Goal: Task Accomplishment & Management: Manage account settings

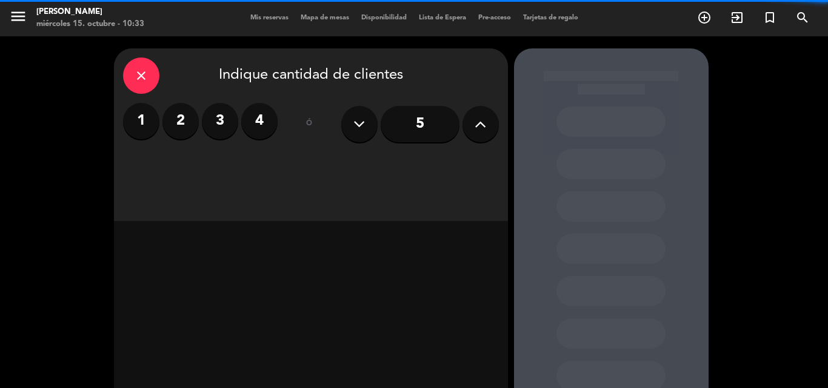
click at [263, 10] on div "menu [PERSON_NAME] [DATE] 15. octubre - 10:33 Mis reservas Mapa de mesas Dispon…" at bounding box center [414, 18] width 828 height 36
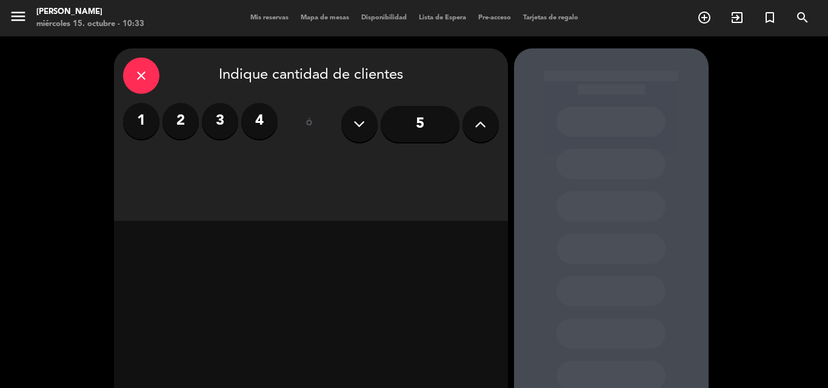
click at [268, 17] on span "Mis reservas" at bounding box center [269, 18] width 50 height 7
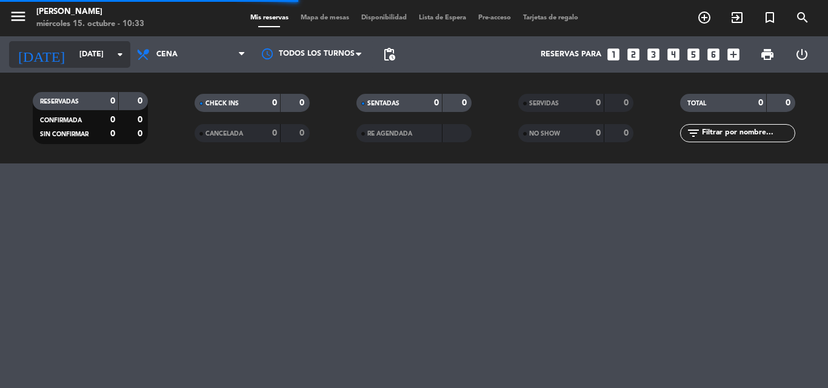
click at [112, 56] on input "[DATE]" at bounding box center [124, 54] width 102 height 21
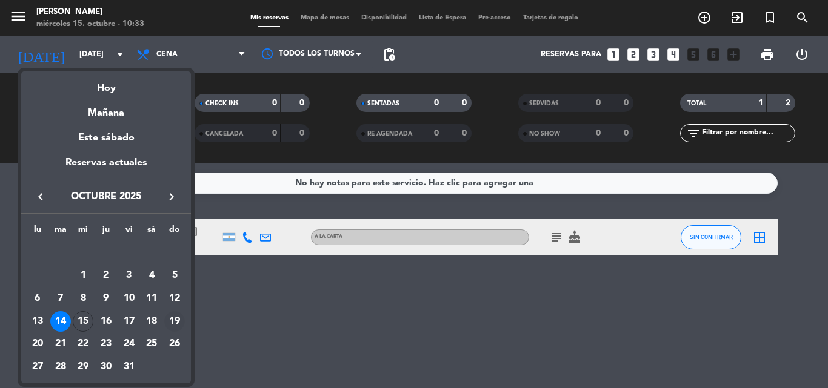
click at [173, 322] on div "19" at bounding box center [174, 321] width 21 height 21
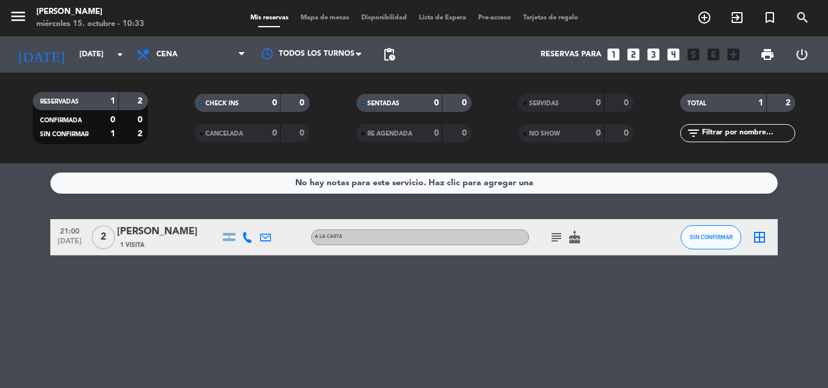
type input "[DATE]"
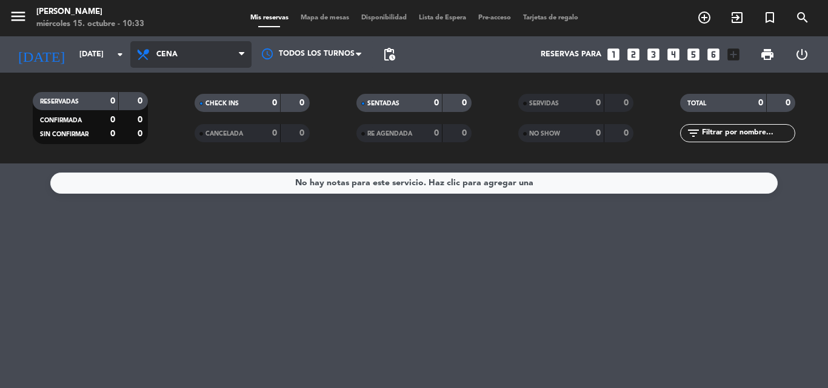
click at [162, 55] on span "Cena" at bounding box center [166, 54] width 21 height 8
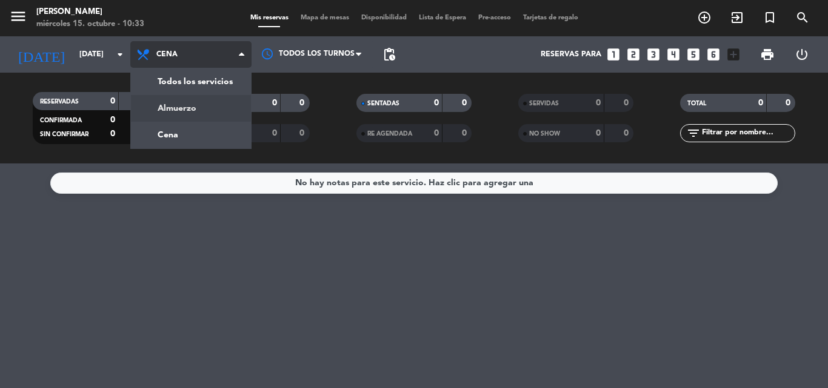
click at [199, 106] on div "menu [PERSON_NAME] [DATE] 15. octubre - 10:33 Mis reservas Mapa de mesas Dispon…" at bounding box center [414, 82] width 828 height 164
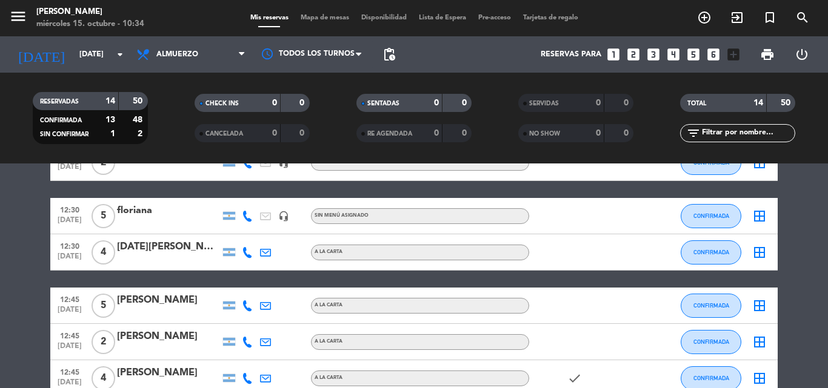
scroll to position [182, 0]
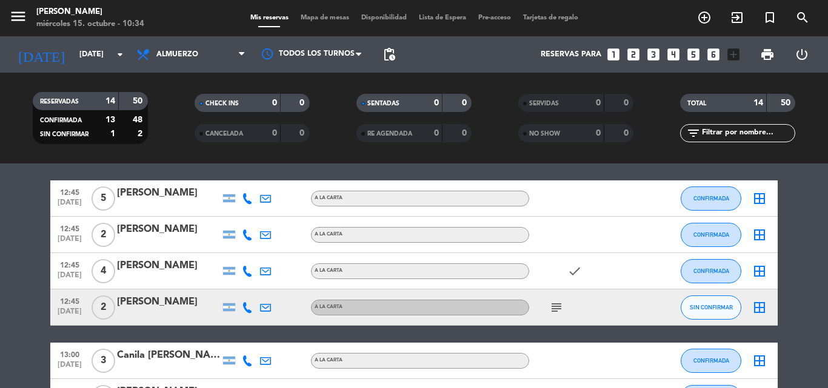
click at [562, 308] on icon "subject" at bounding box center [556, 308] width 15 height 15
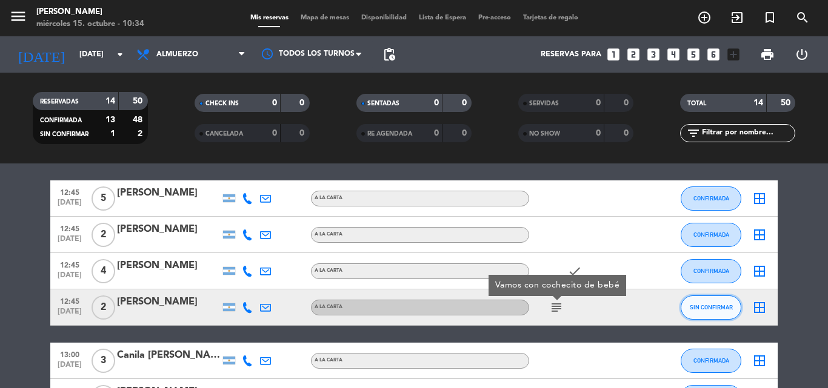
click at [713, 311] on button "SIN CONFIRMAR" at bounding box center [711, 308] width 61 height 24
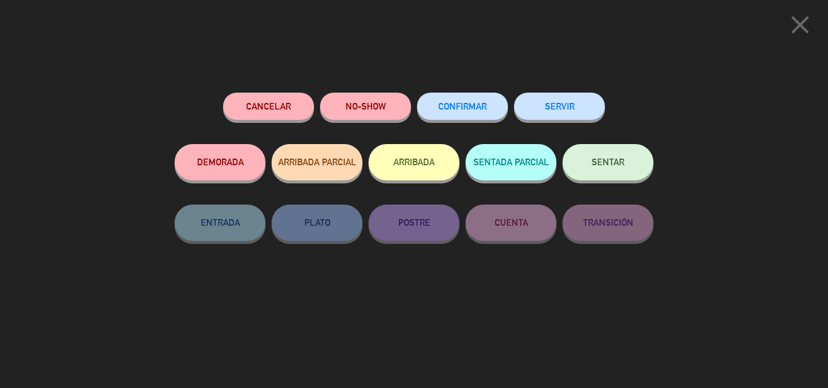
click at [451, 103] on span "CONFIRMAR" at bounding box center [462, 106] width 48 height 10
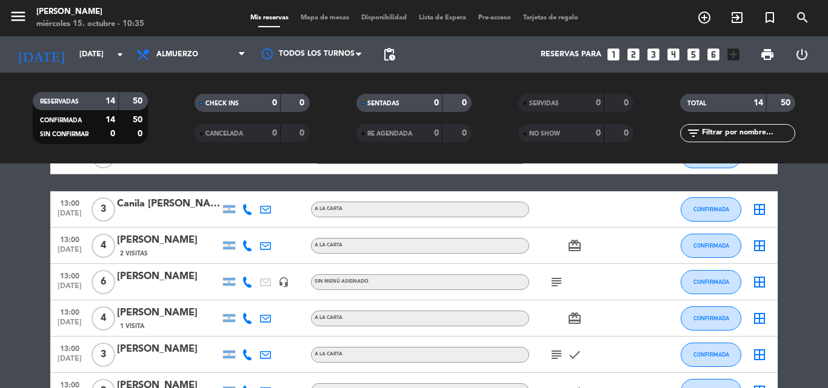
scroll to position [330, 0]
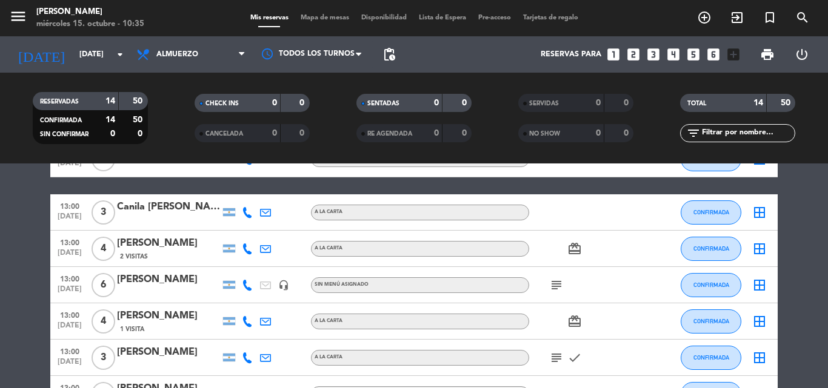
click at [555, 285] on icon "subject" at bounding box center [556, 285] width 15 height 15
